Goal: Task Accomplishment & Management: Complete application form

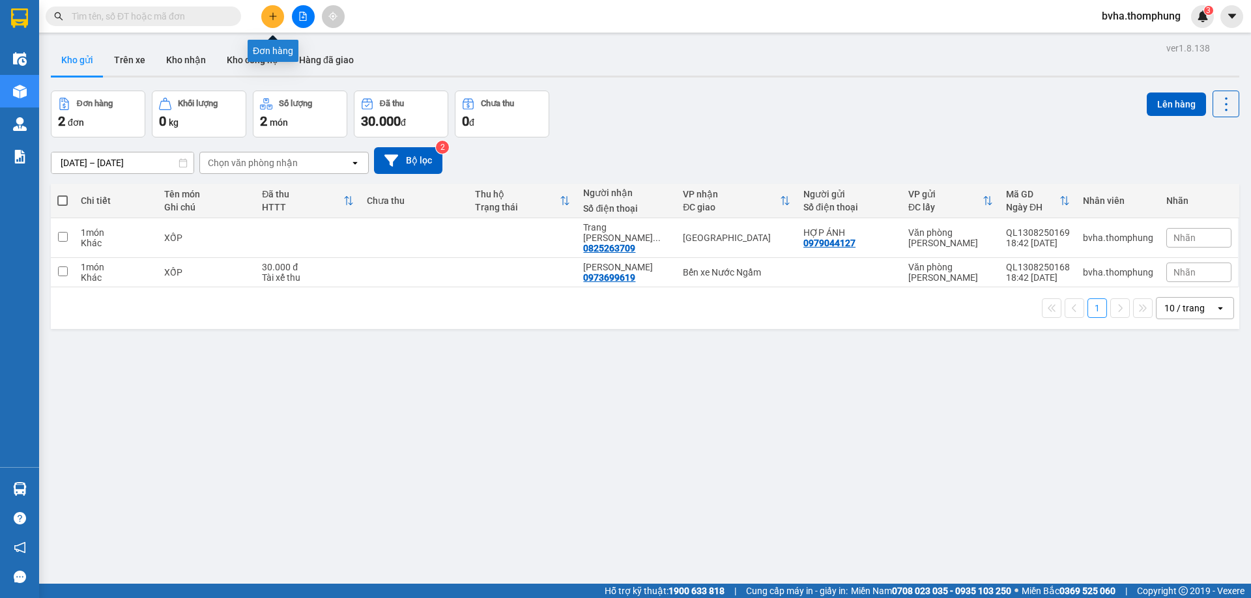
click at [276, 23] on button at bounding box center [272, 16] width 23 height 23
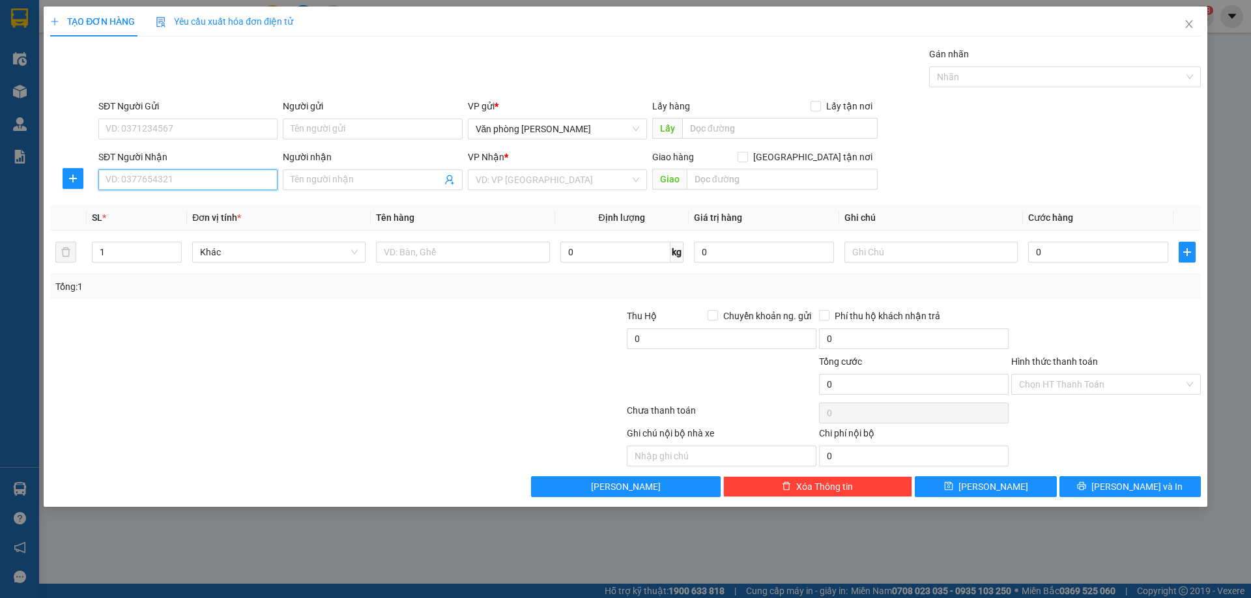
click at [165, 178] on input "SĐT Người Nhận" at bounding box center [187, 179] width 179 height 21
type input "0325446325"
click at [332, 179] on input "Người nhận" at bounding box center [365, 180] width 150 height 14
click at [544, 182] on input "search" at bounding box center [552, 180] width 154 height 20
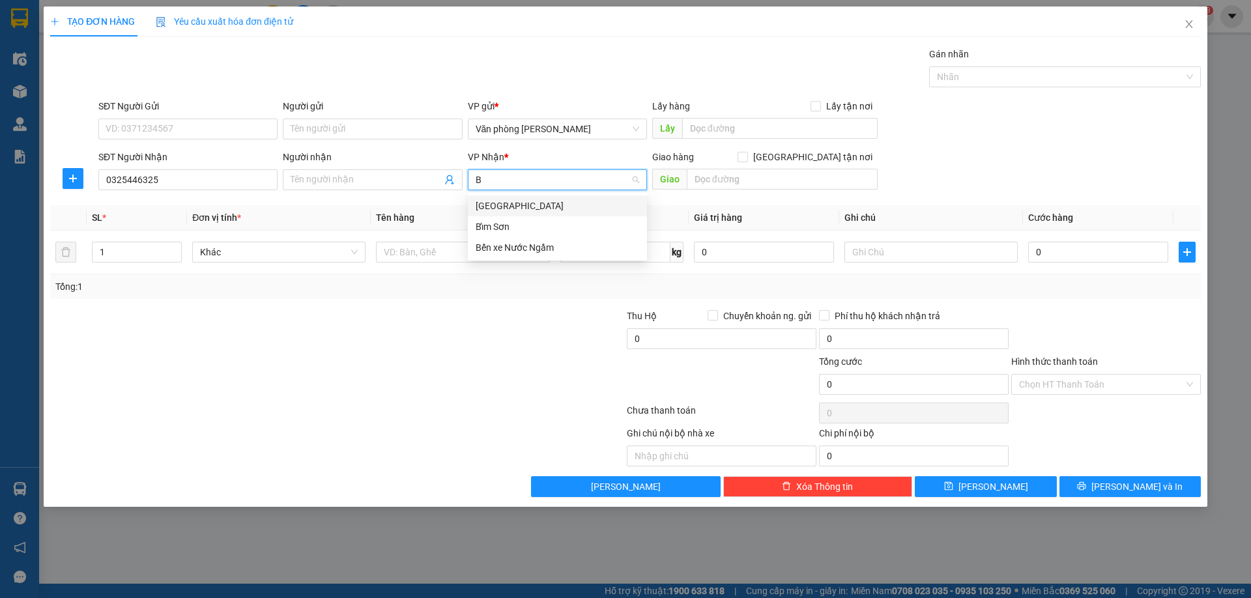
type input "B"
click at [493, 246] on div "Bến xe Nước Ngầm" at bounding box center [556, 247] width 163 height 14
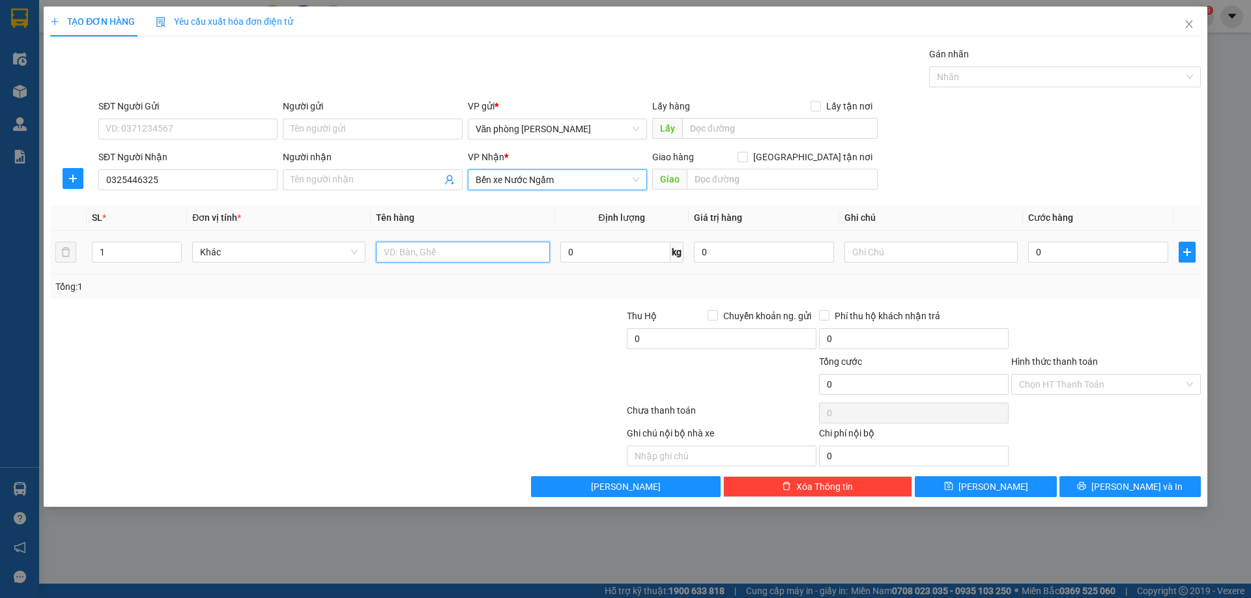
click at [446, 249] on input "text" at bounding box center [462, 252] width 173 height 21
type input "T GIẤY"
click at [606, 339] on div at bounding box center [529, 332] width 192 height 46
click at [1062, 255] on input "0" at bounding box center [1098, 252] width 140 height 21
type input "4"
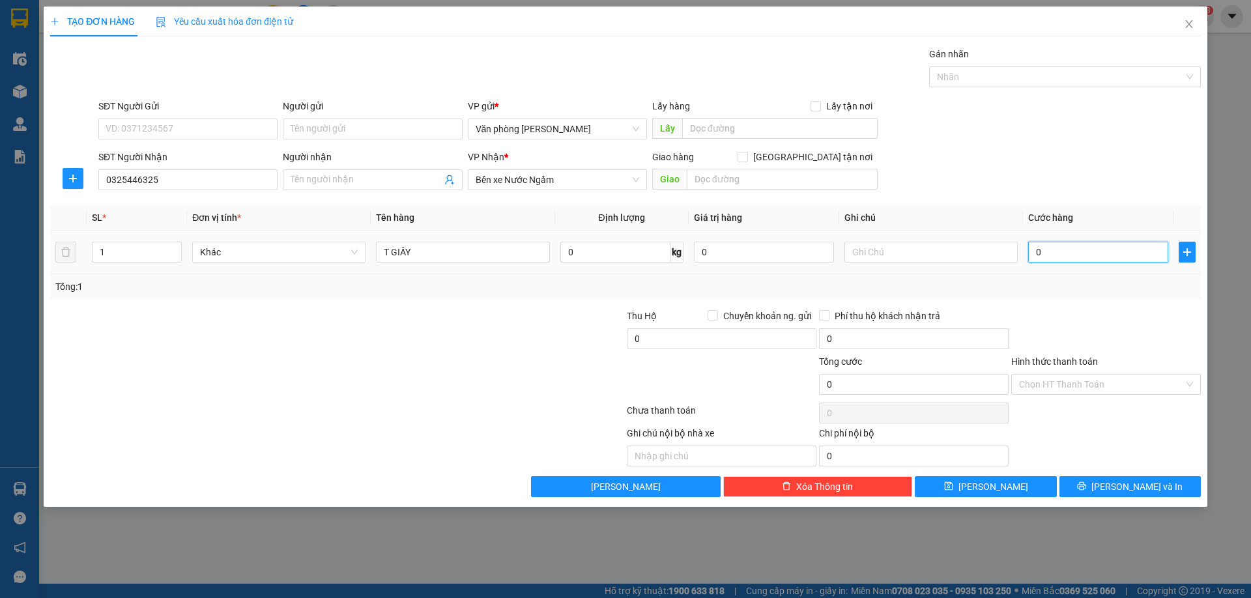
type input "4"
type input "40"
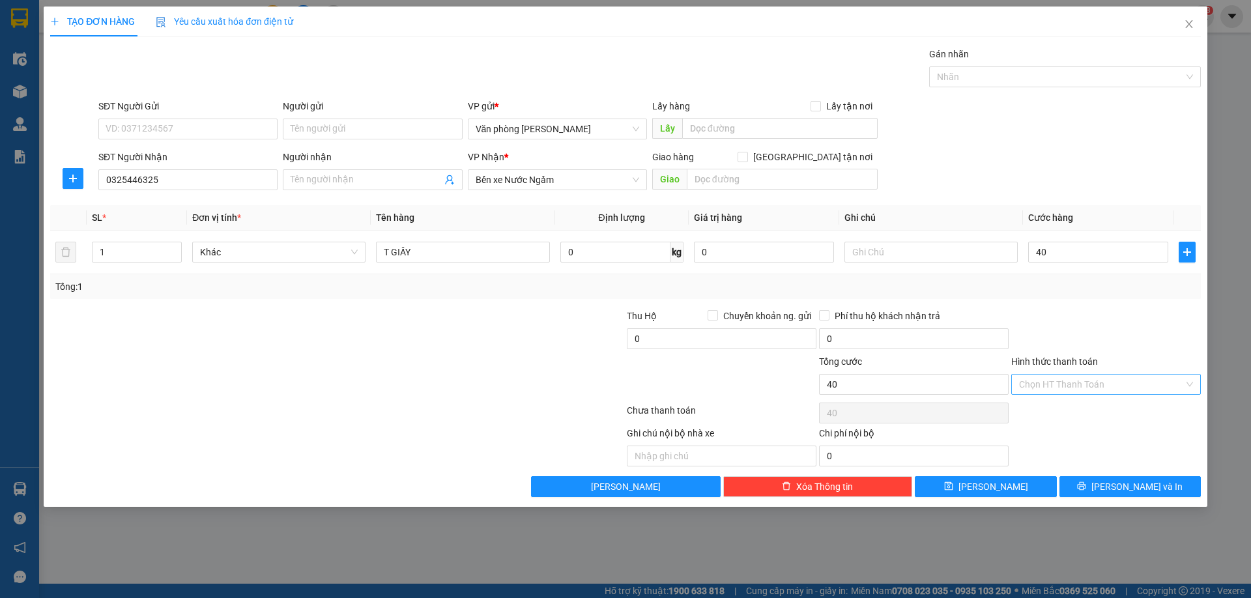
type input "40.000"
click at [1116, 384] on input "Hình thức thanh toán" at bounding box center [1101, 385] width 165 height 20
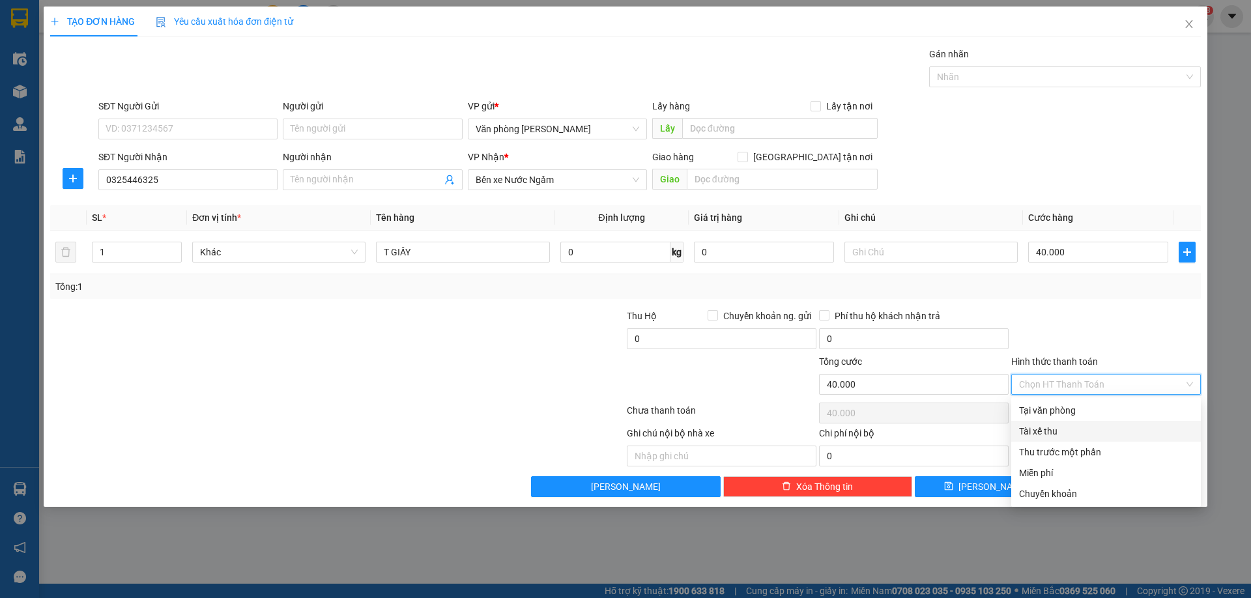
click at [1062, 436] on div "Tài xế thu" at bounding box center [1106, 431] width 174 height 14
type input "0"
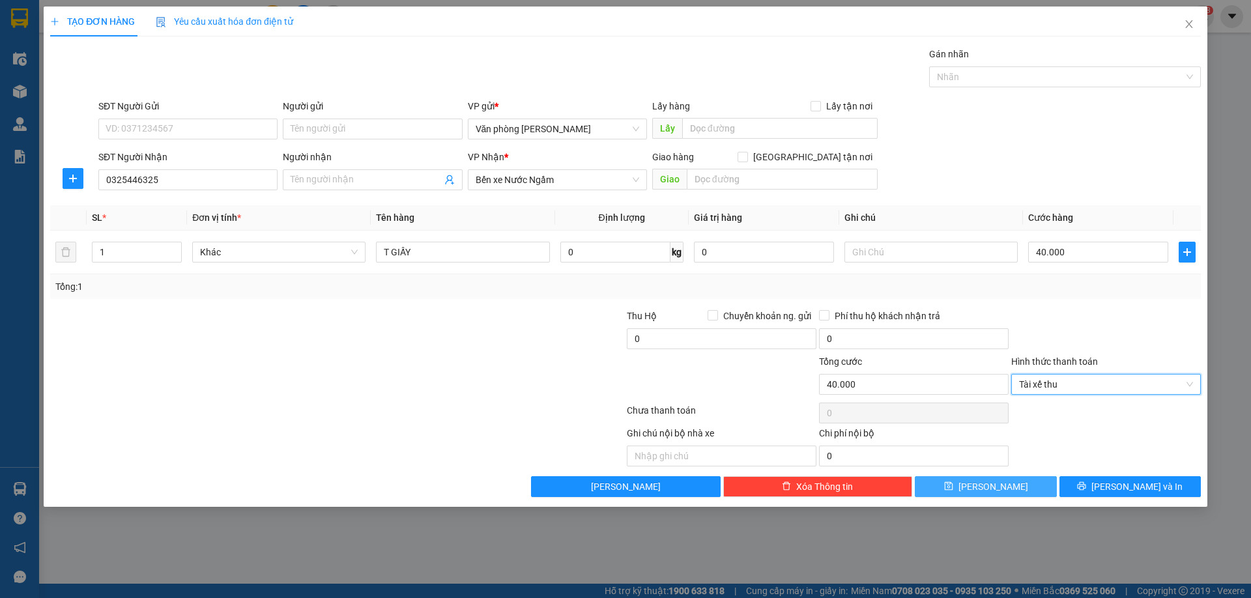
click at [1021, 485] on button "[PERSON_NAME]" at bounding box center [984, 486] width 141 height 21
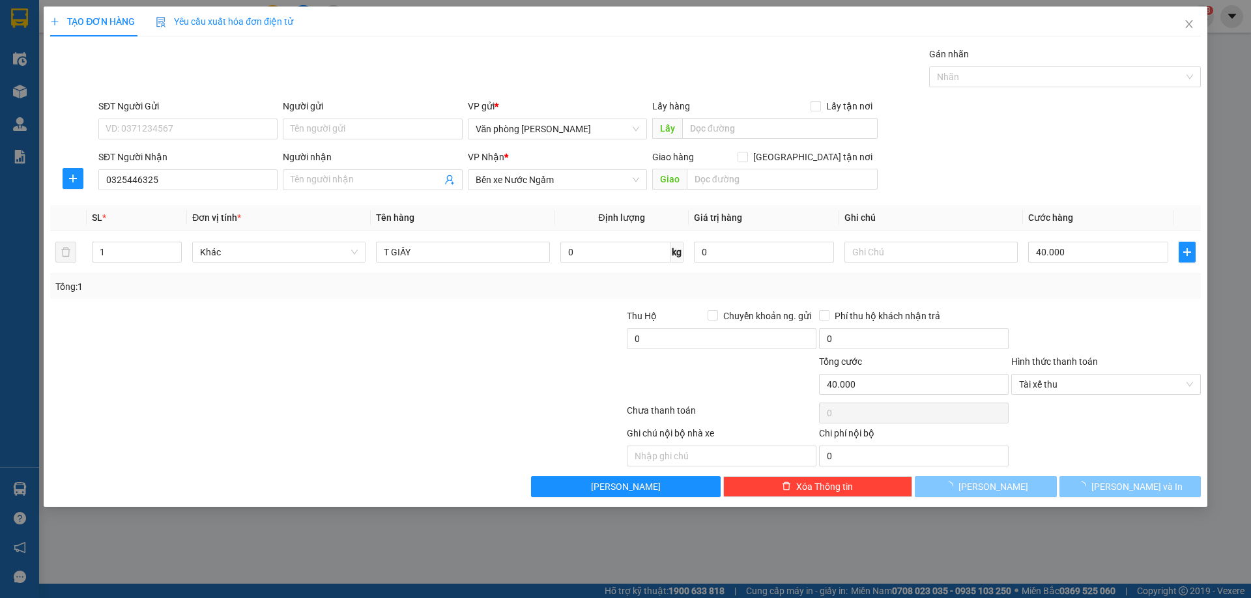
type input "0"
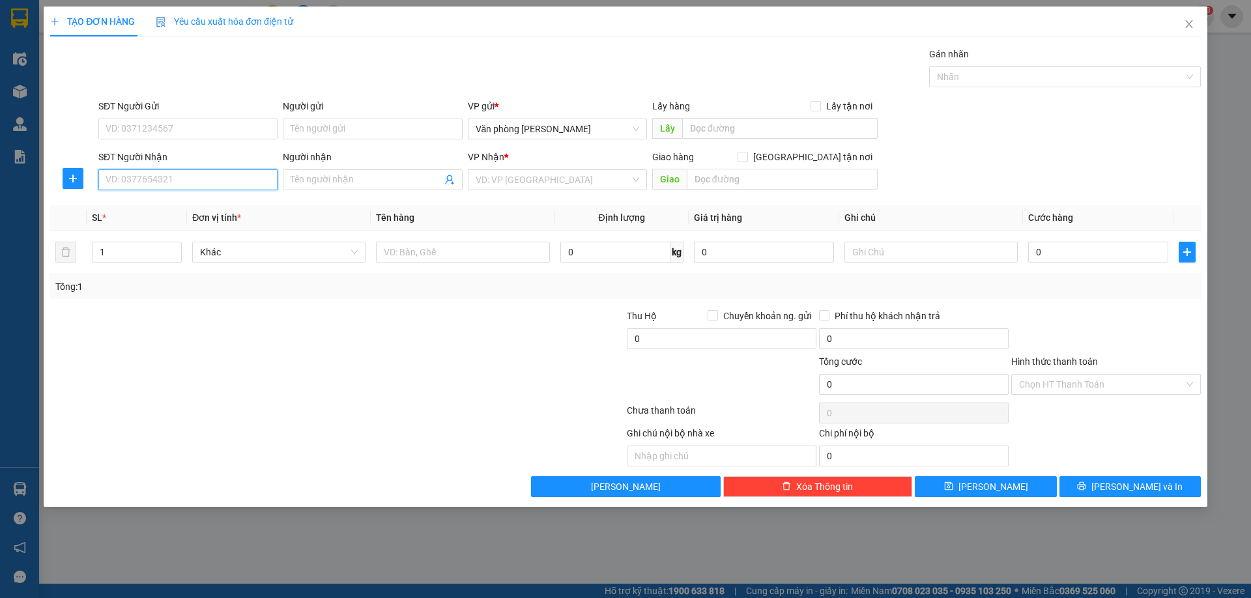
click at [219, 183] on input "SĐT Người Nhận" at bounding box center [187, 179] width 179 height 21
click at [169, 201] on div "0978317408 - HẢI" at bounding box center [187, 206] width 163 height 14
type input "0978317408"
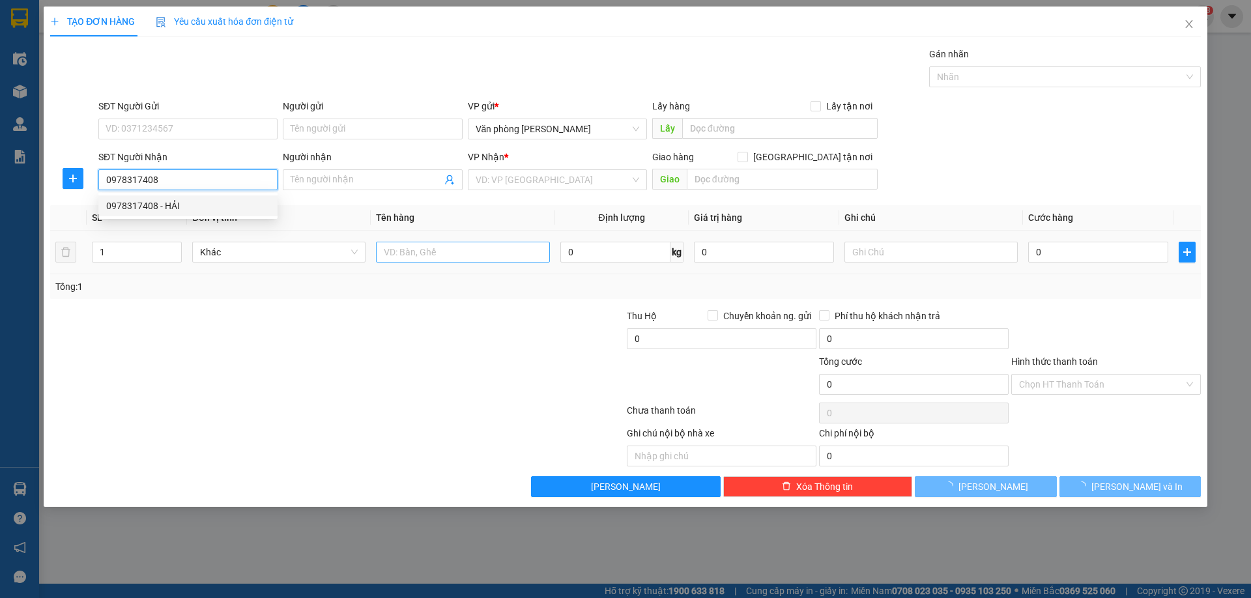
type input "HẢI"
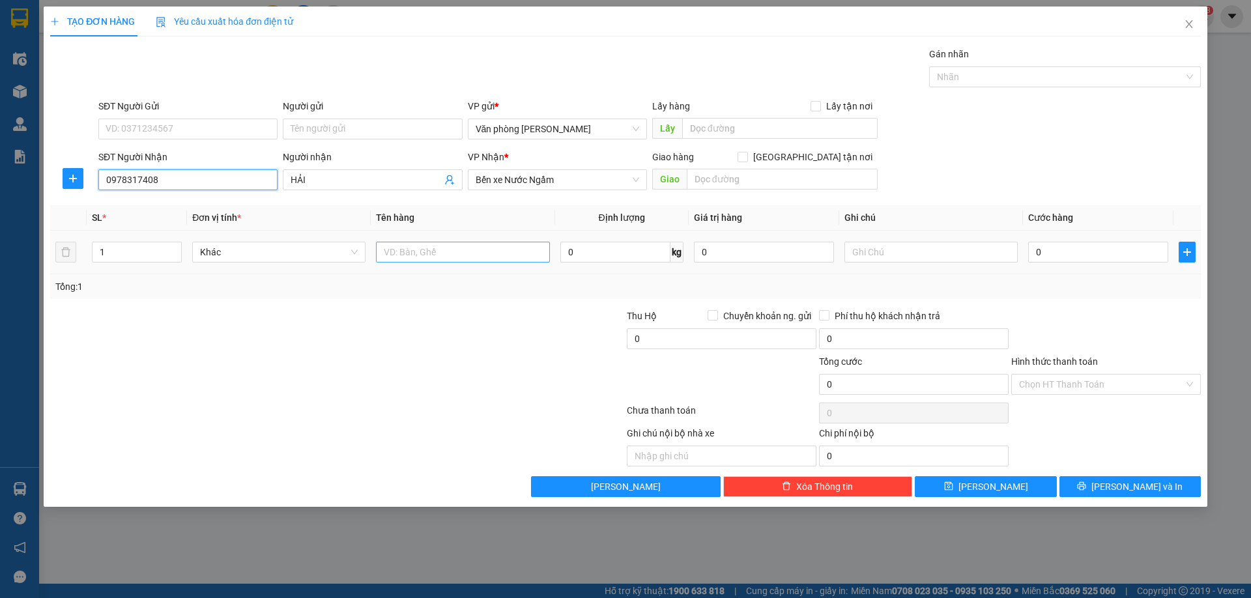
type input "0978317408"
click at [404, 252] on input "text" at bounding box center [462, 252] width 173 height 21
type input "XỐP"
click at [1081, 255] on input "0" at bounding box center [1098, 252] width 140 height 21
type input "3"
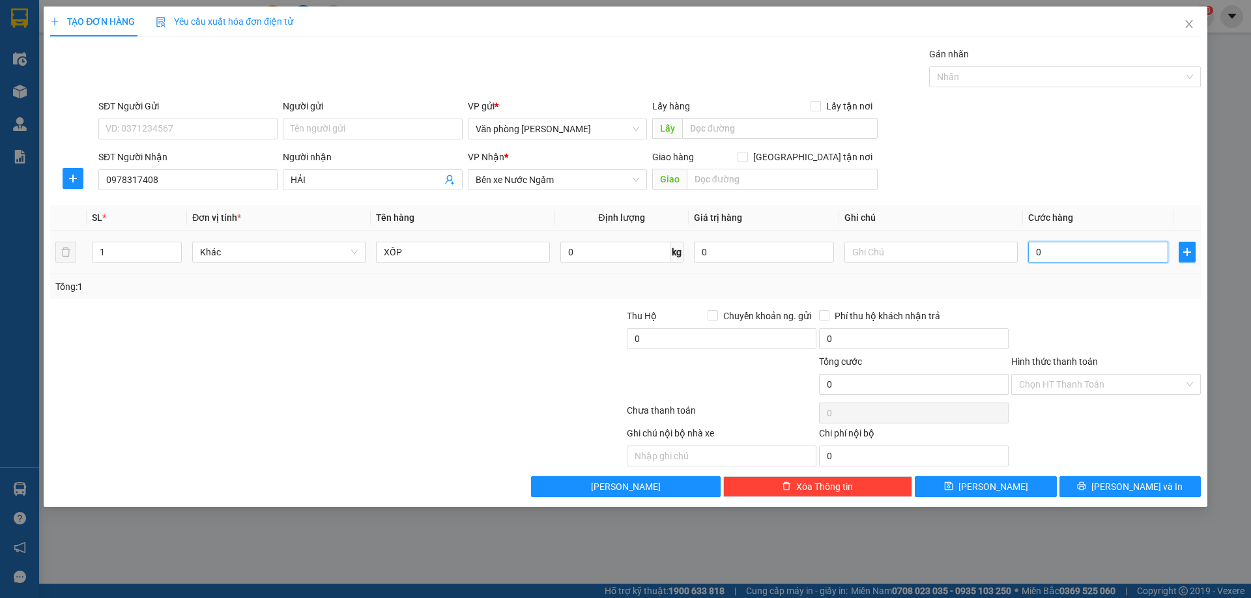
type input "3"
type input "30"
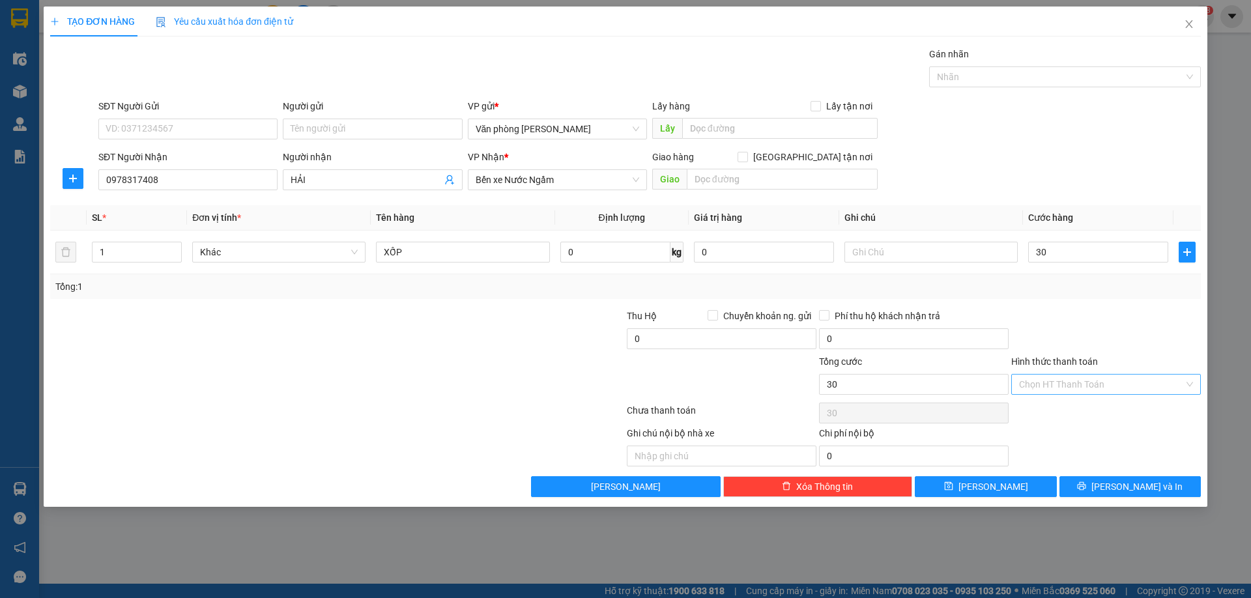
type input "30.000"
click at [1101, 386] on input "Hình thức thanh toán" at bounding box center [1101, 385] width 165 height 20
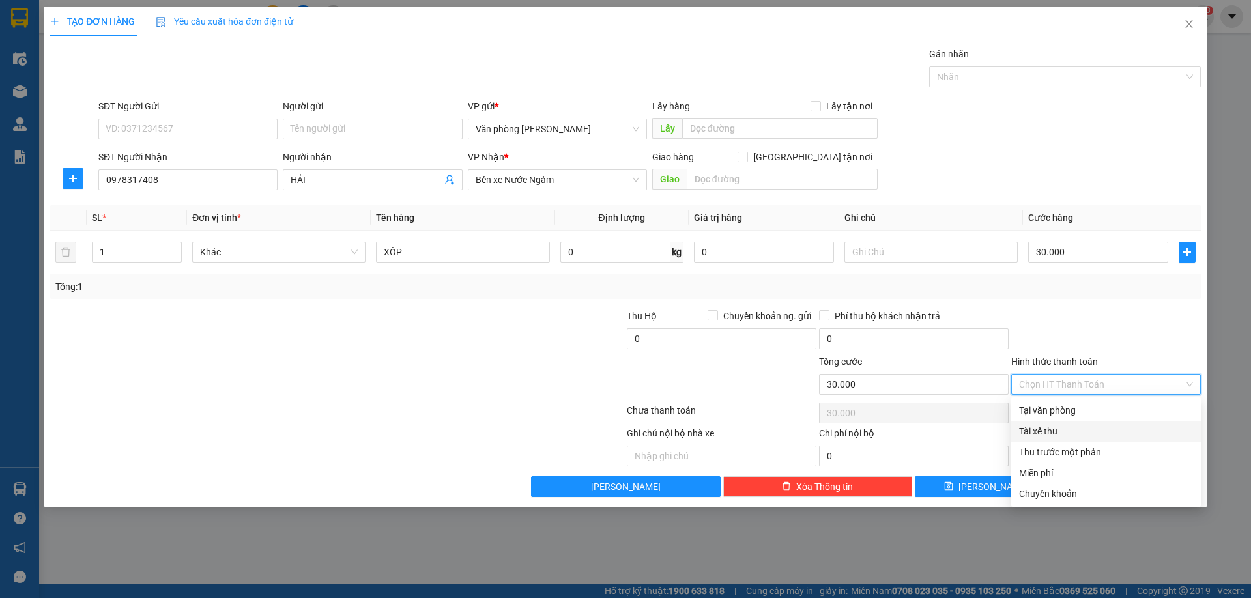
click at [1051, 431] on div "Tài xế thu" at bounding box center [1106, 431] width 174 height 14
type input "0"
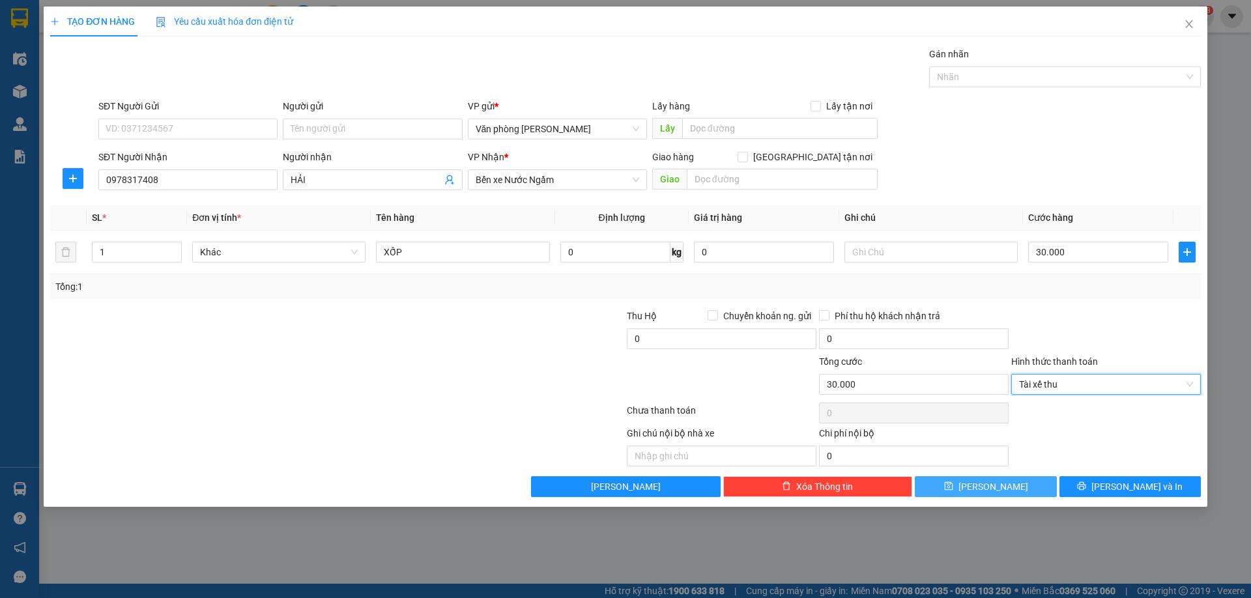
click at [963, 490] on button "[PERSON_NAME]" at bounding box center [984, 486] width 141 height 21
type input "0"
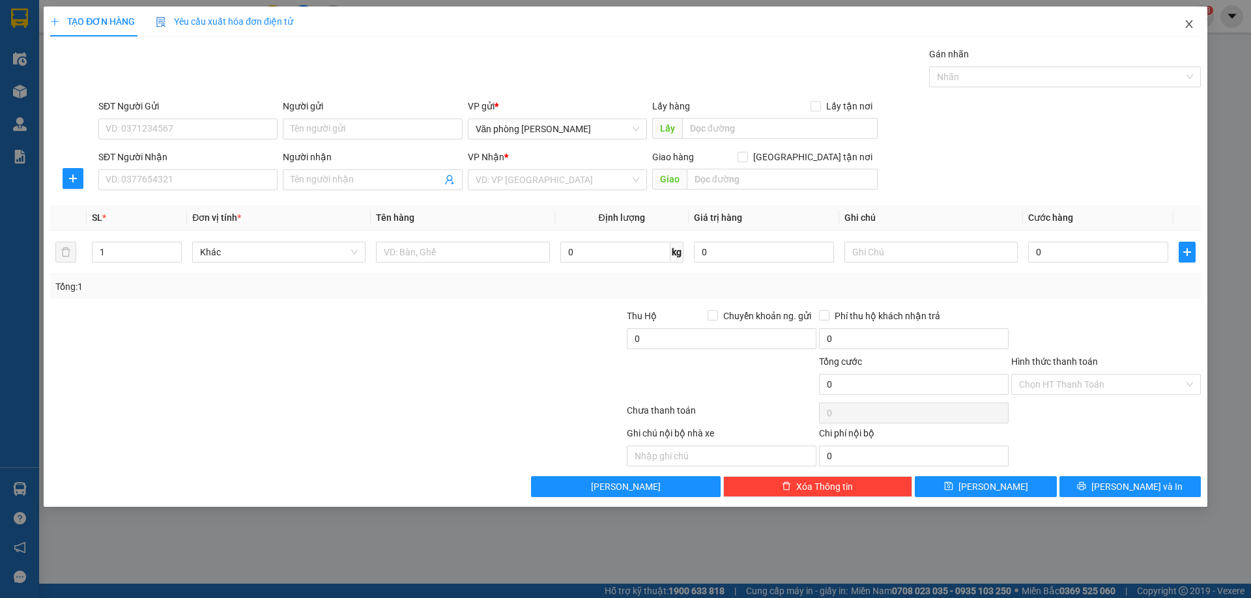
click at [1190, 23] on icon "close" at bounding box center [1188, 24] width 7 height 8
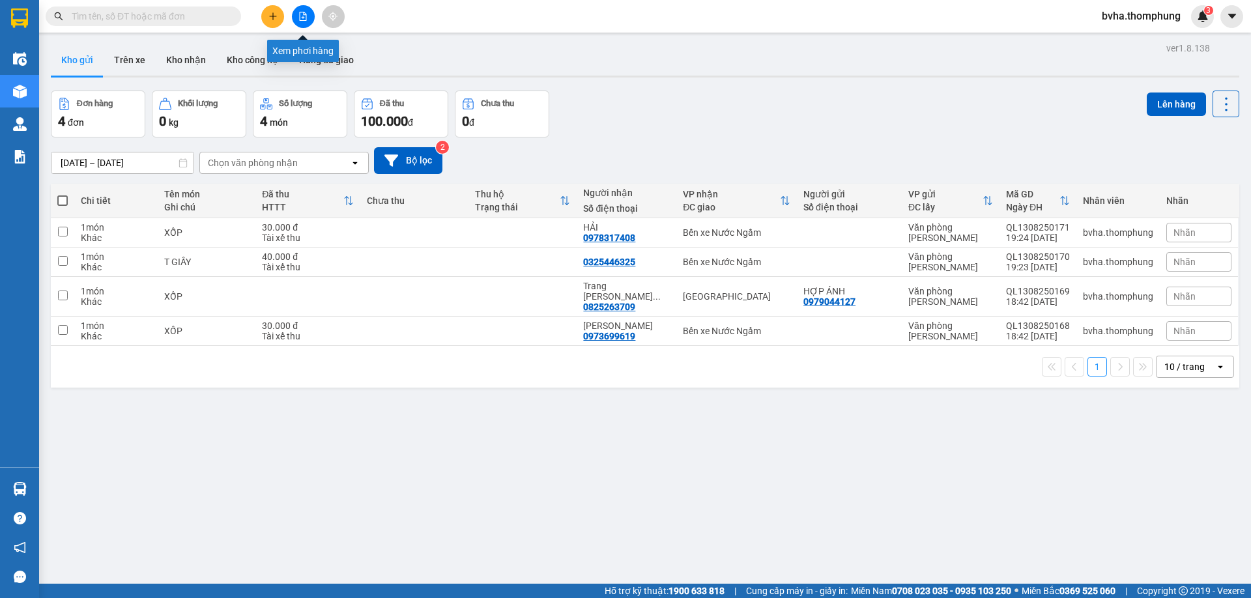
click at [302, 16] on icon "file-add" at bounding box center [302, 16] width 9 height 9
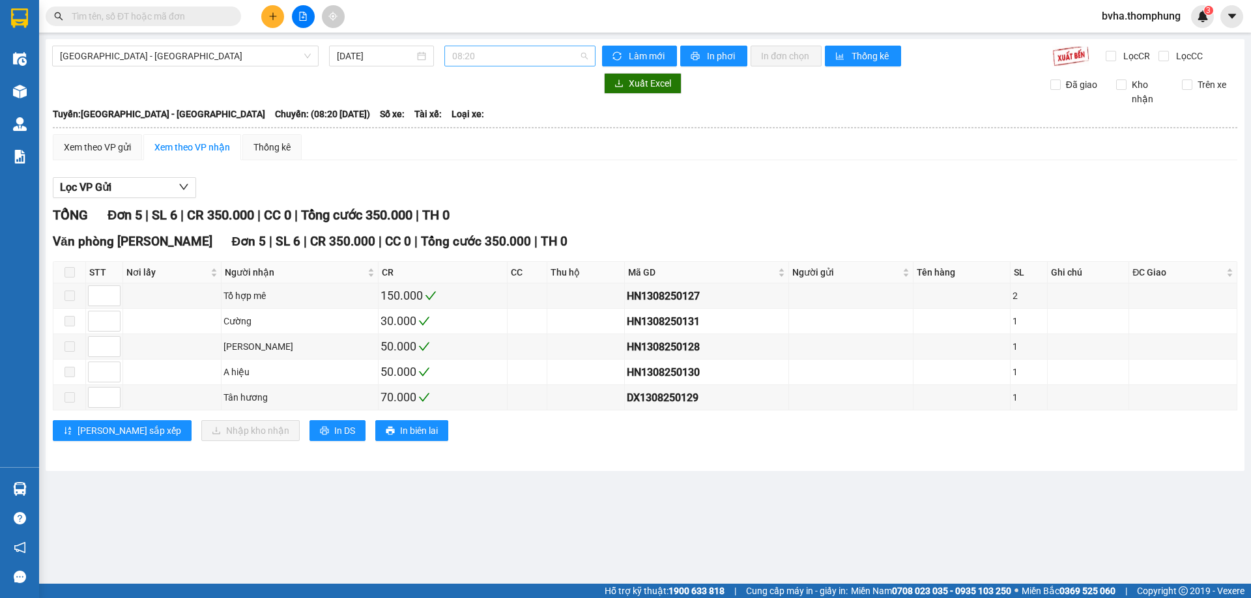
click at [522, 57] on span "08:20" at bounding box center [519, 56] width 135 height 20
click at [477, 142] on div "12:00" at bounding box center [503, 144] width 102 height 14
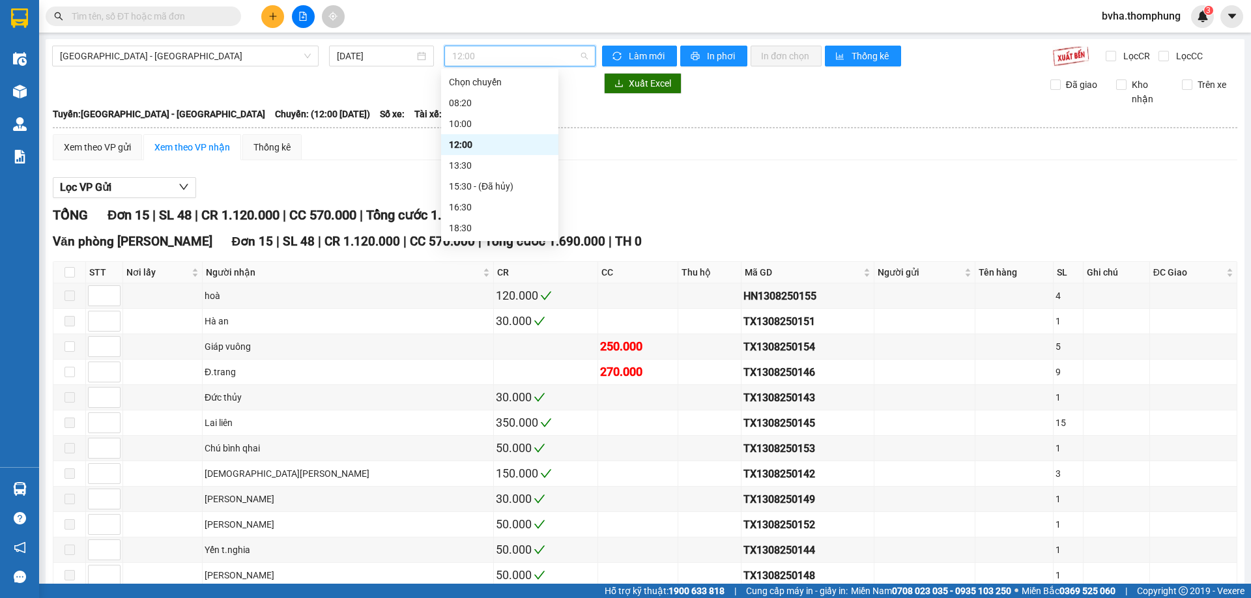
click at [542, 57] on span "12:00" at bounding box center [519, 56] width 135 height 20
click at [496, 124] on div "10:00" at bounding box center [500, 124] width 102 height 14
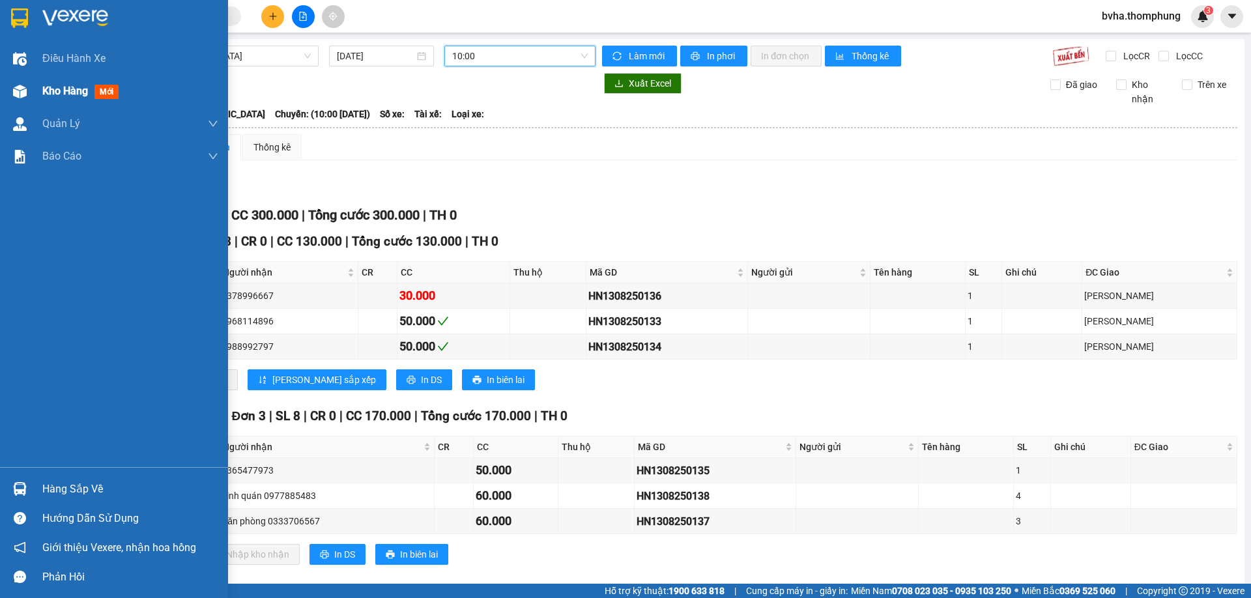
click at [63, 97] on span "Kho hàng" at bounding box center [65, 91] width 46 height 12
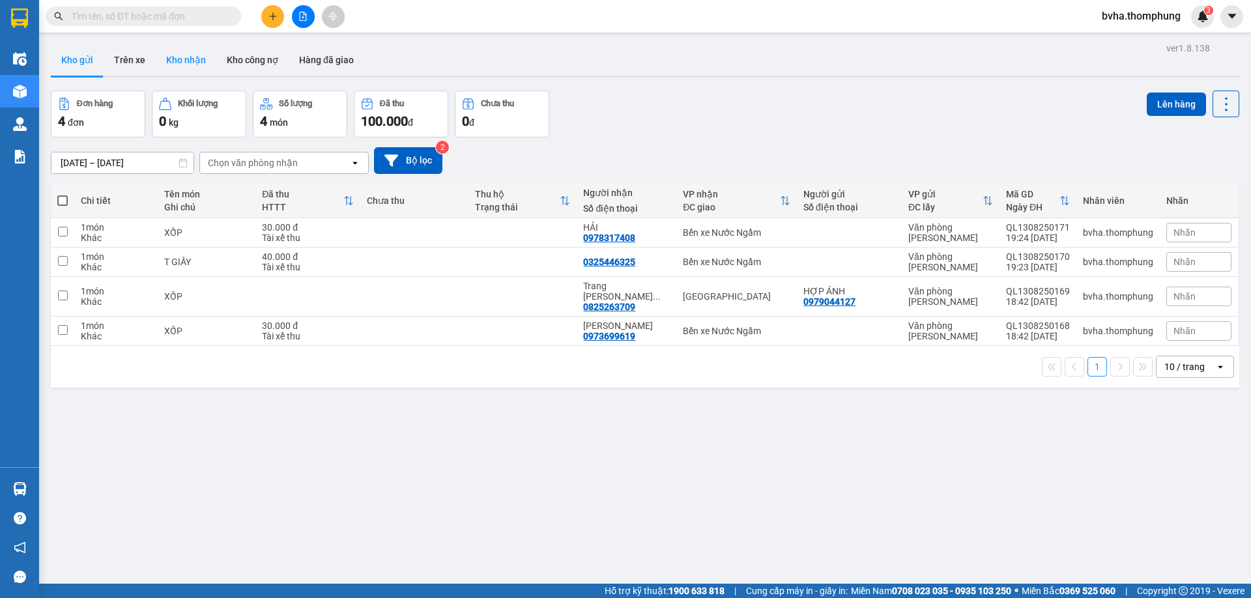
click at [197, 54] on button "Kho nhận" at bounding box center [186, 59] width 61 height 31
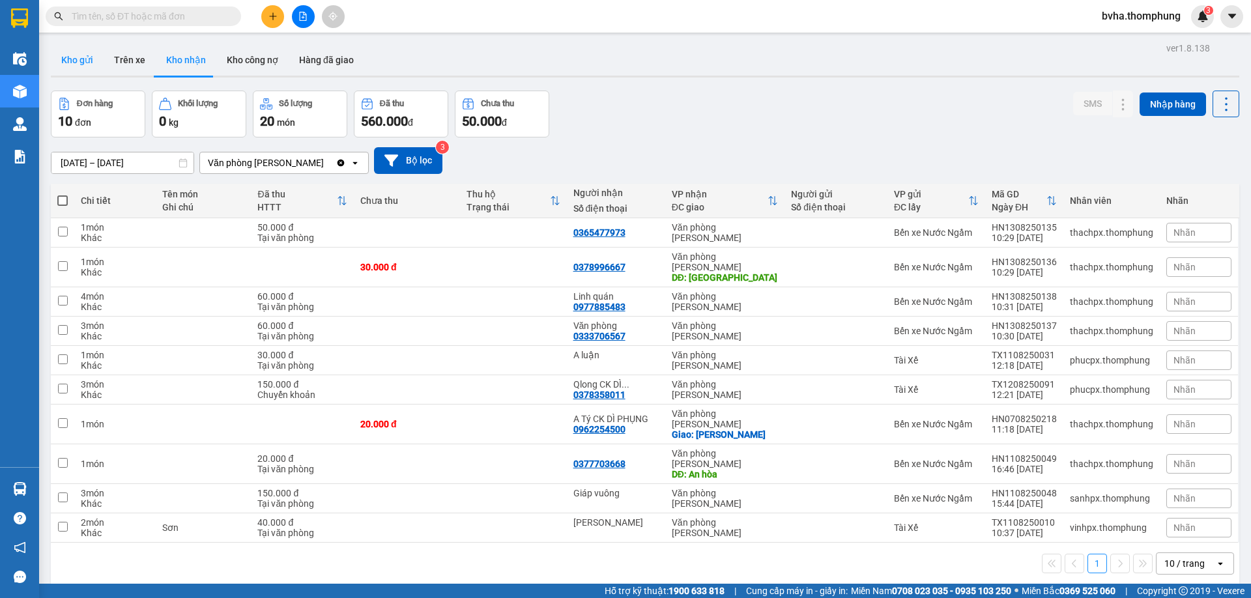
click at [68, 61] on button "Kho gửi" at bounding box center [77, 59] width 53 height 31
